Goal: Understand process/instructions: Learn how to perform a task or action

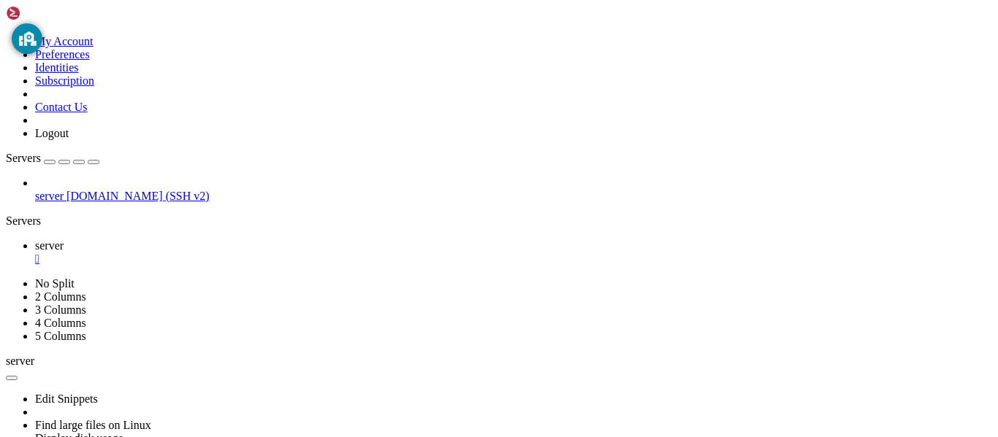
scroll to position [5016, 0]
drag, startPoint x: 378, startPoint y: 711, endPoint x: 579, endPoint y: 713, distance: 201.6
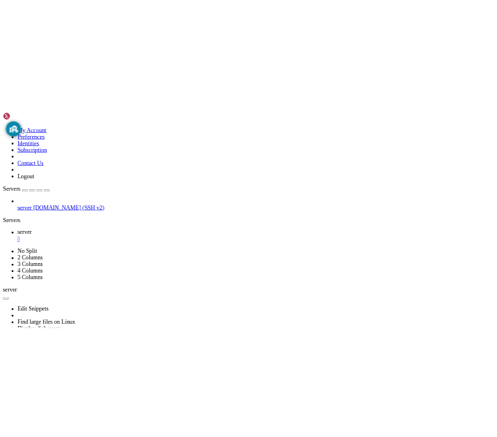
scroll to position [5028, 0]
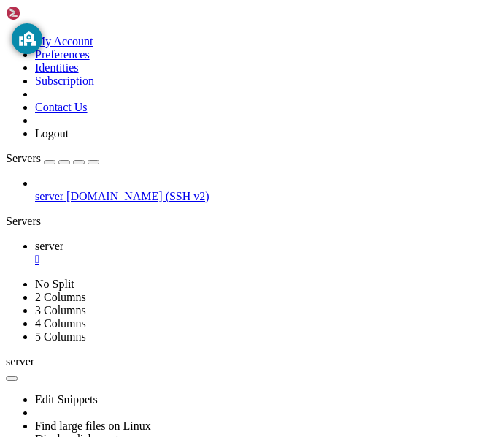
drag, startPoint x: 182, startPoint y: 169, endPoint x: 6, endPoint y: 182, distance: 176.4
click at [6, 182] on div "My Account Preferences Identities Subscription Contact Us Logout Servers server…" at bounding box center [249, 258] width 486 height 505
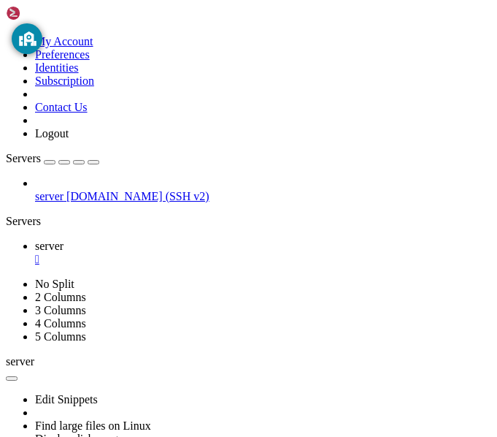
scroll to position [5115, 0]
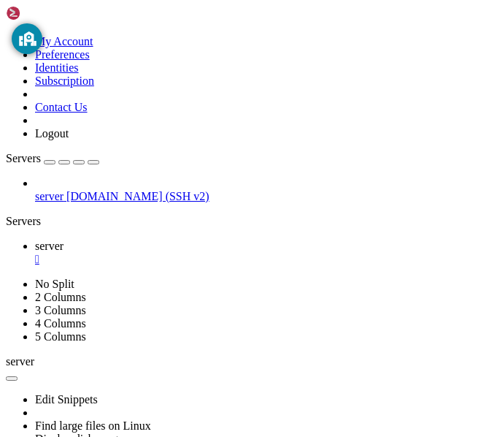
scroll to position [5264, 0]
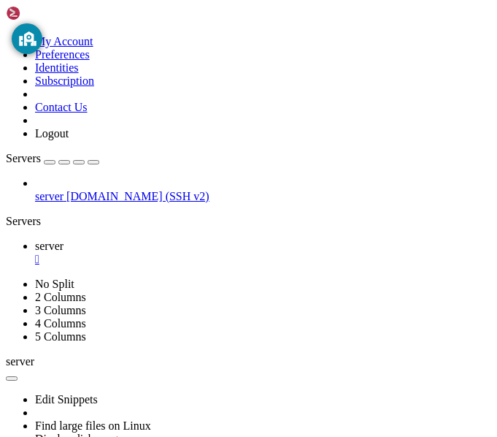
scroll to position [5289, 0]
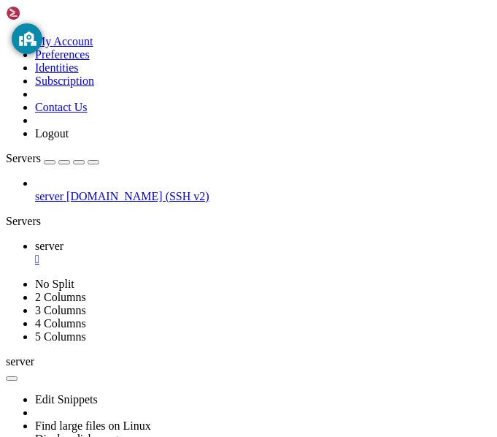
scroll to position [5326, 0]
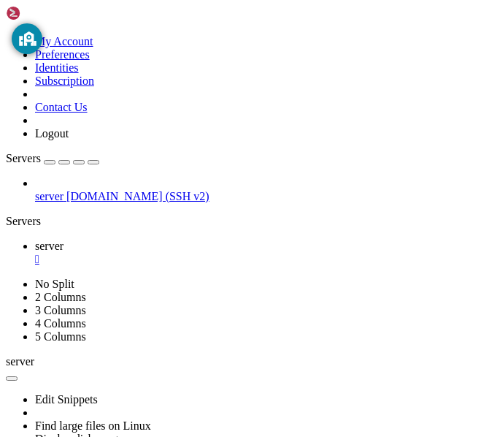
scroll to position [5475, 0]
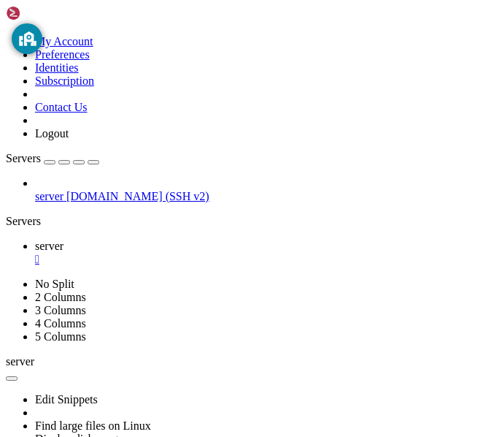
scroll to position [5525, 0]
